Goal: Task Accomplishment & Management: Use online tool/utility

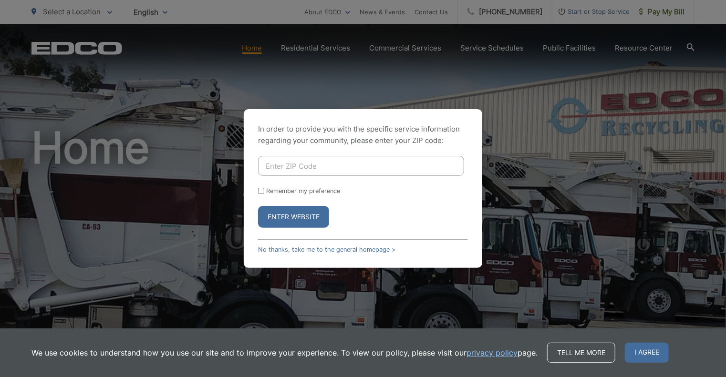
click at [329, 167] on input "Enter ZIP Code" at bounding box center [361, 166] width 206 height 20
type input "92061"
click at [292, 212] on button "Enter Website" at bounding box center [293, 217] width 71 height 22
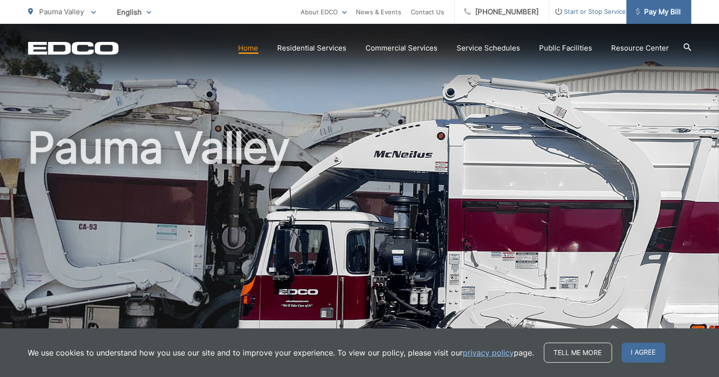
click at [680, 8] on span "Pay My Bill" at bounding box center [658, 11] width 45 height 11
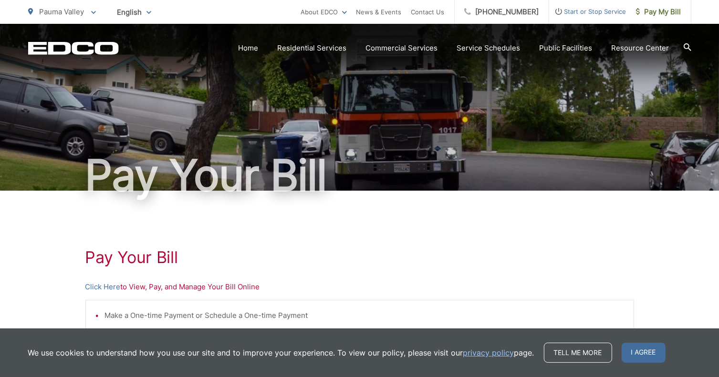
click at [104, 289] on link "Click Here" at bounding box center [102, 286] width 35 height 11
